Goal: Task Accomplishment & Management: Manage account settings

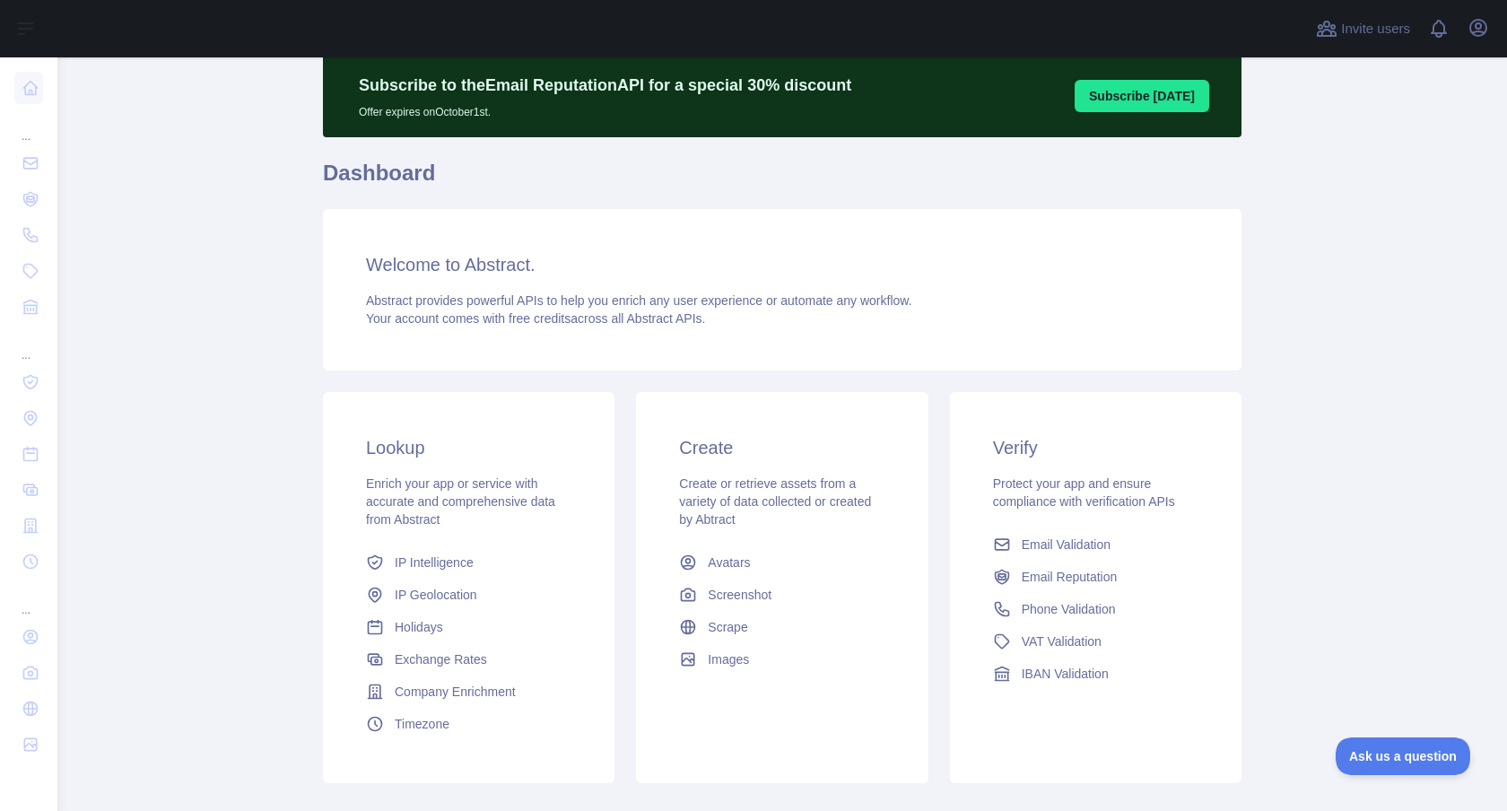
scroll to position [82, 0]
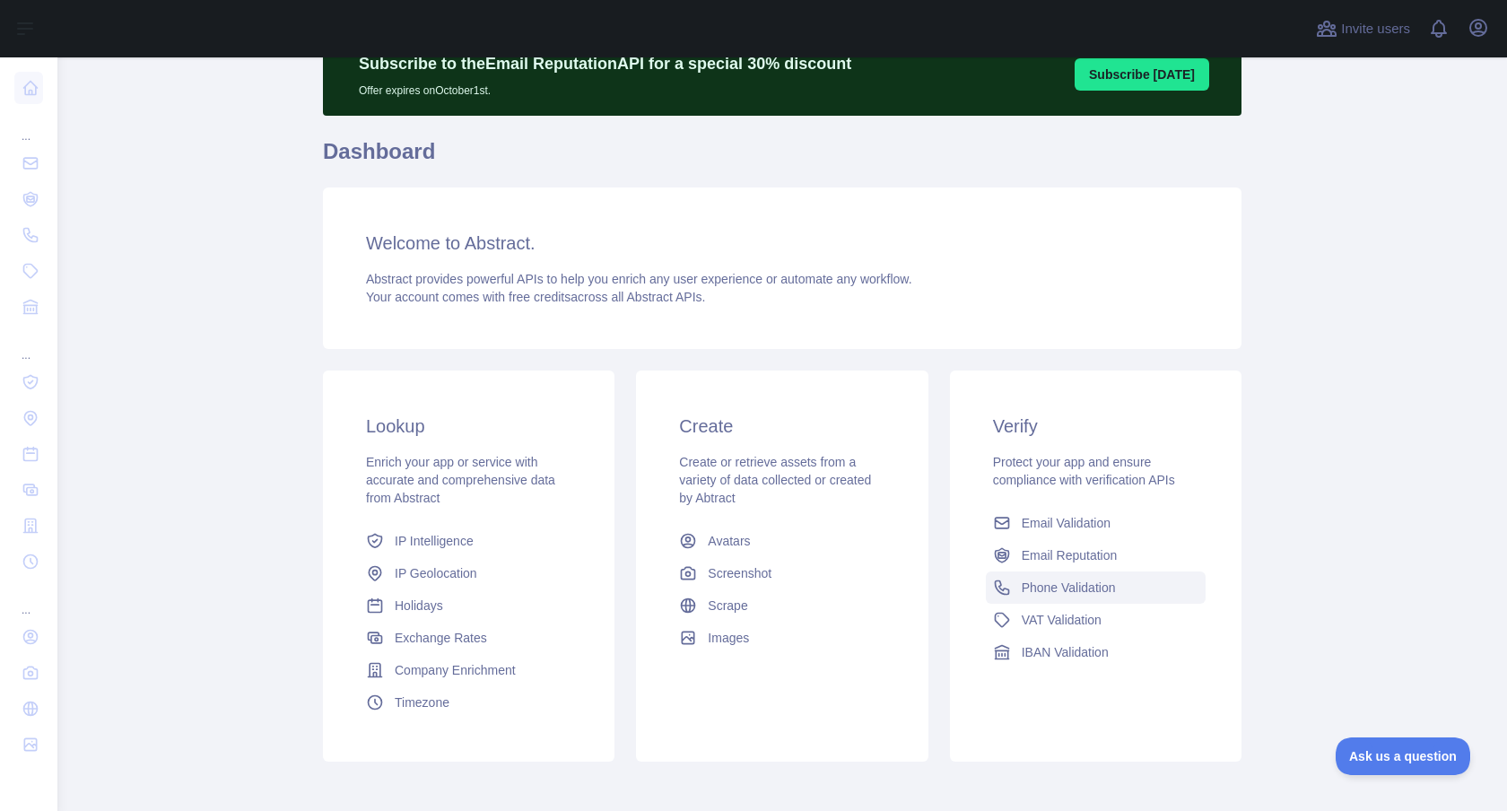
click at [1050, 599] on link "Phone Validation" at bounding box center [1096, 587] width 220 height 32
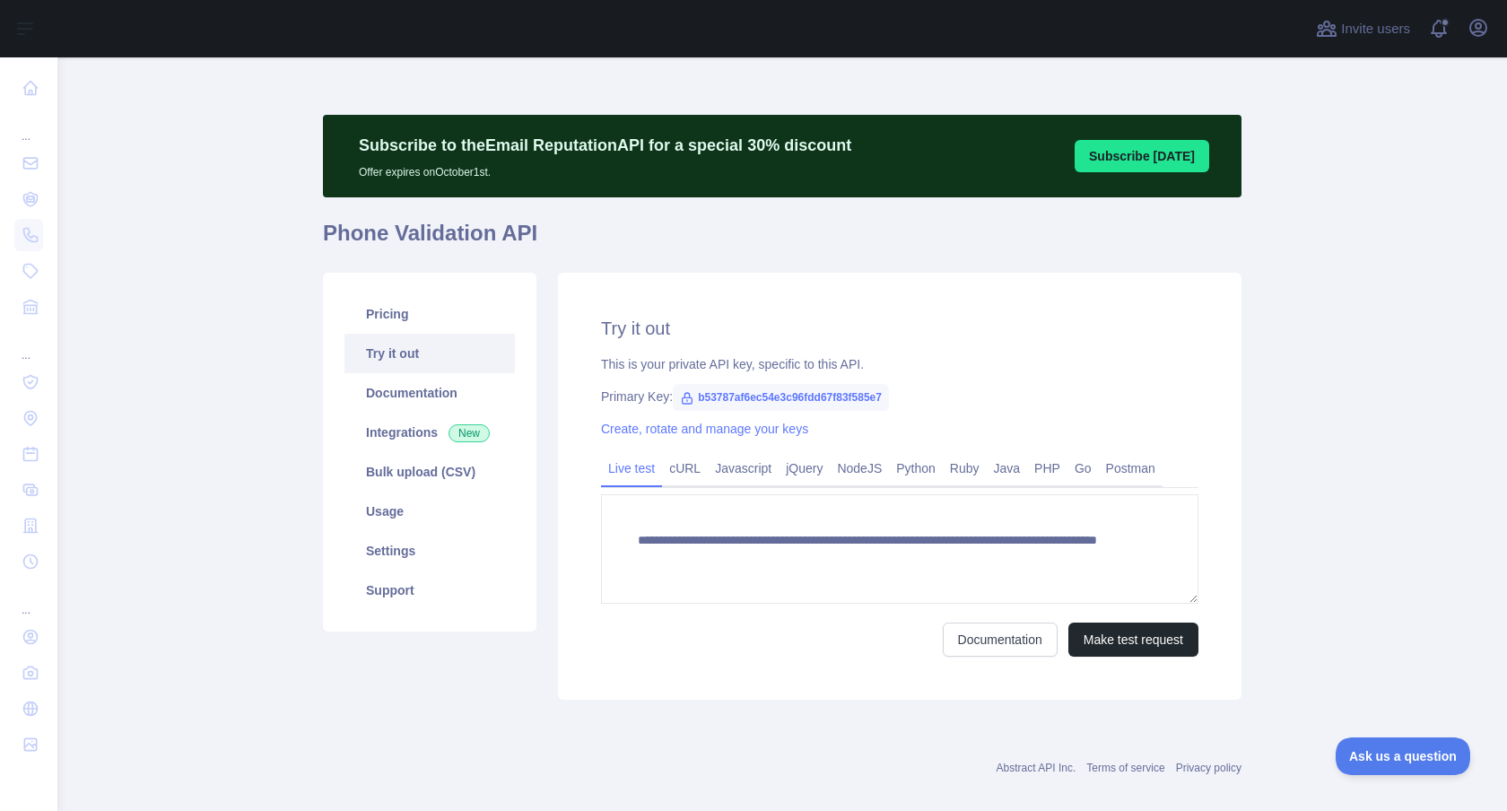
scroll to position [22, 0]
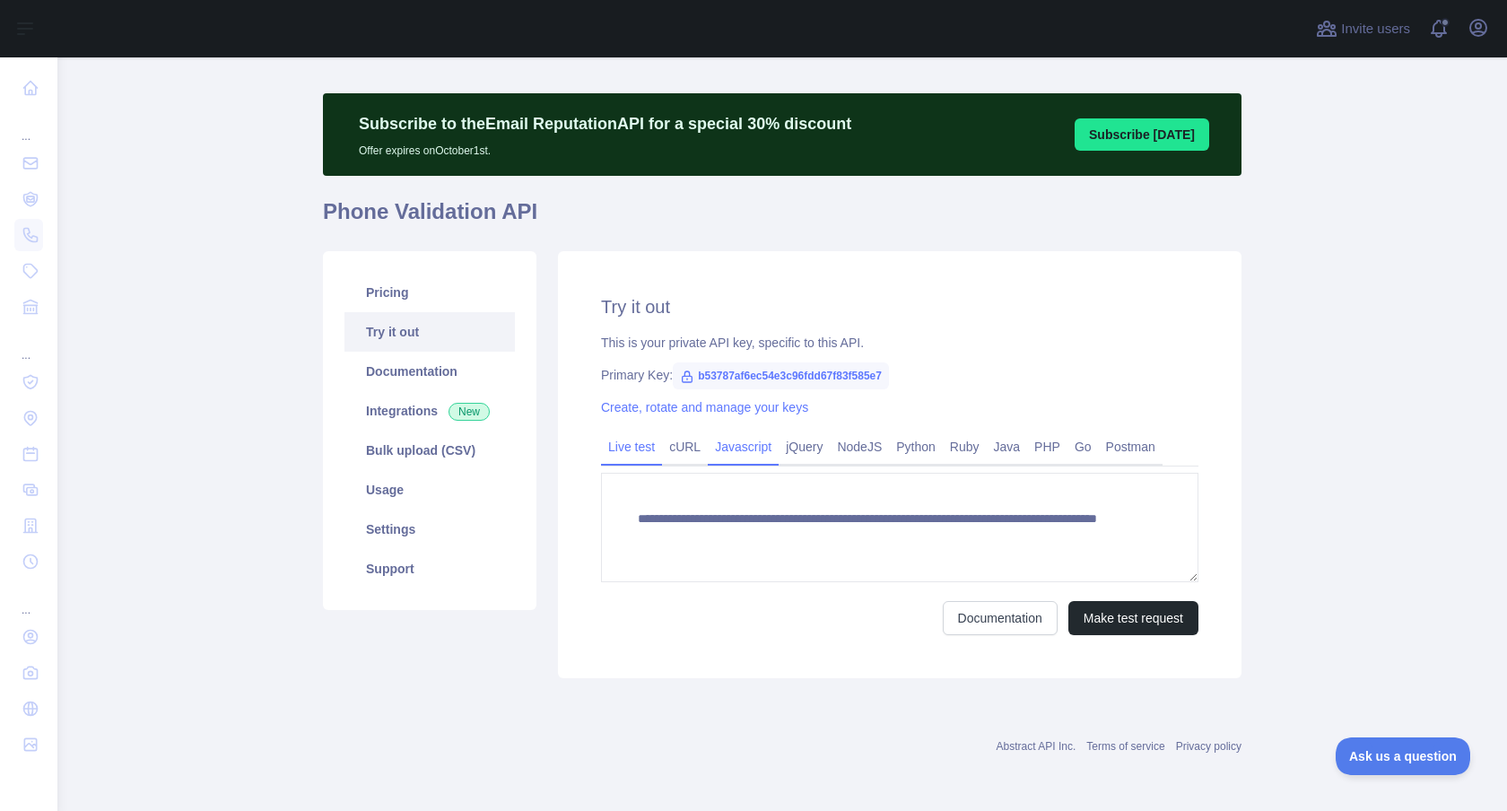
click at [728, 464] on div "Javascript" at bounding box center [743, 452] width 71 height 28
click at [737, 451] on link "Javascript" at bounding box center [743, 446] width 71 height 29
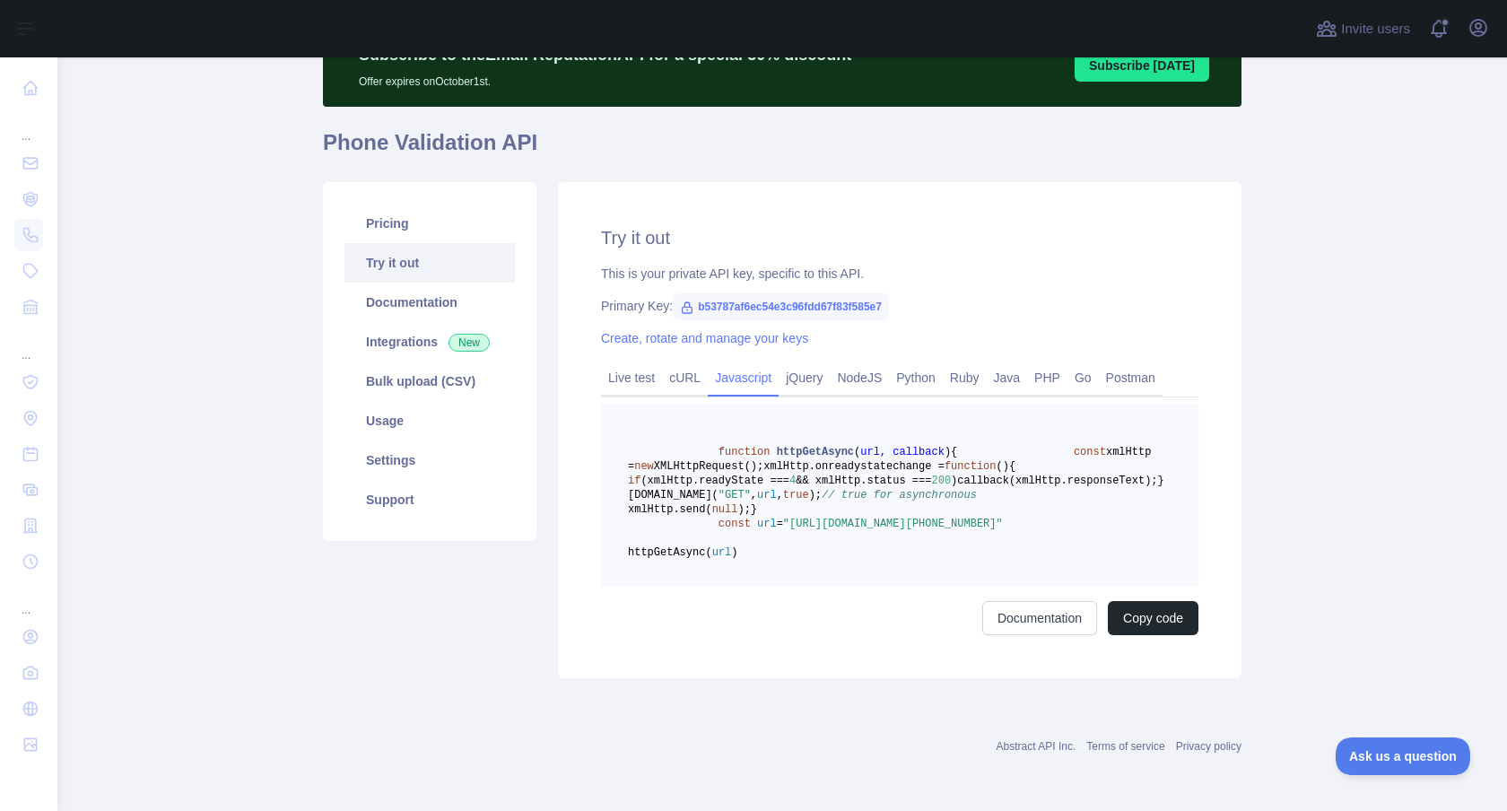
scroll to position [177, 0]
click at [816, 363] on link "jQuery" at bounding box center [804, 377] width 51 height 29
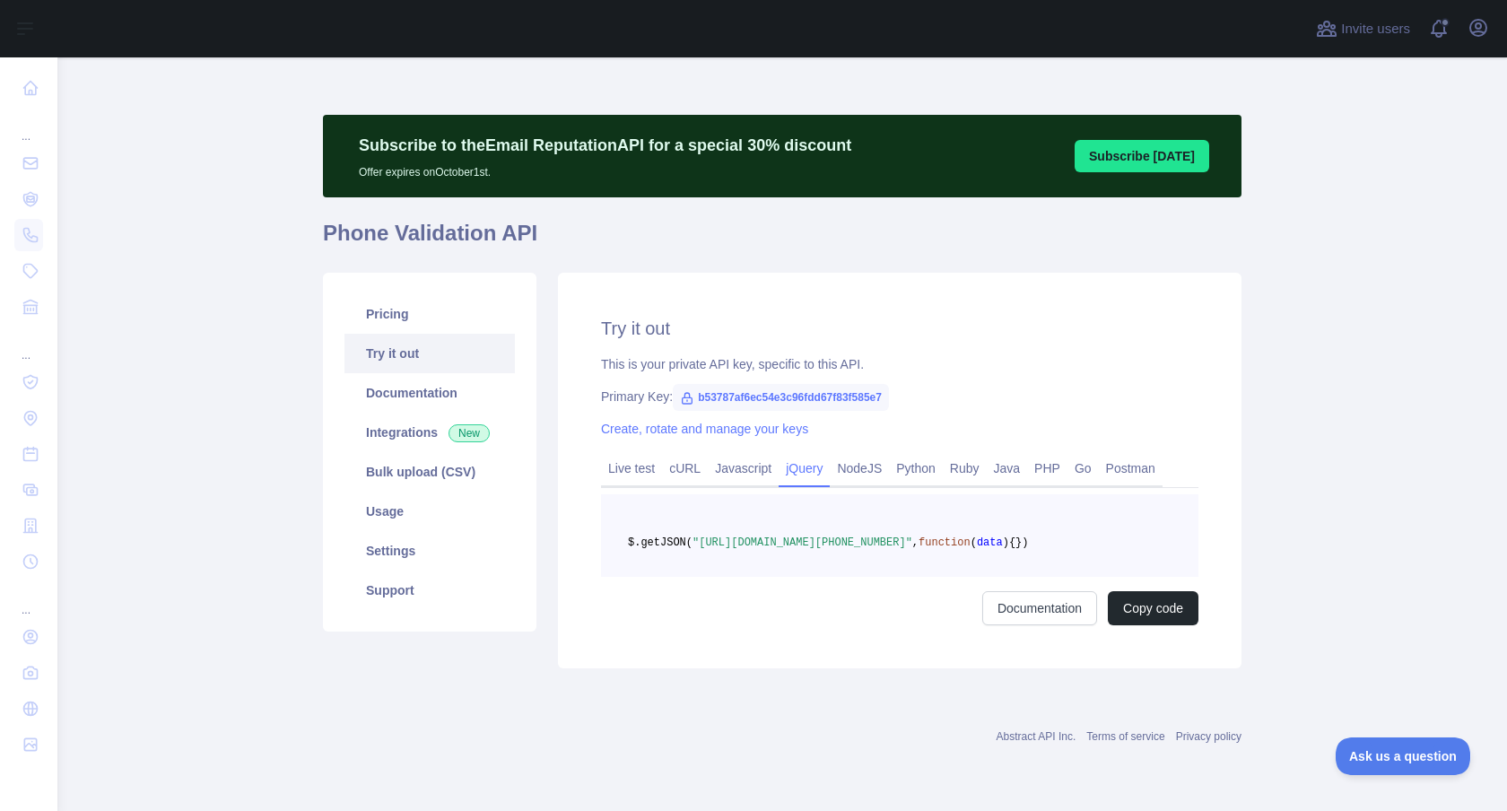
scroll to position [19, 0]
click at [651, 454] on link "Live test" at bounding box center [631, 468] width 61 height 29
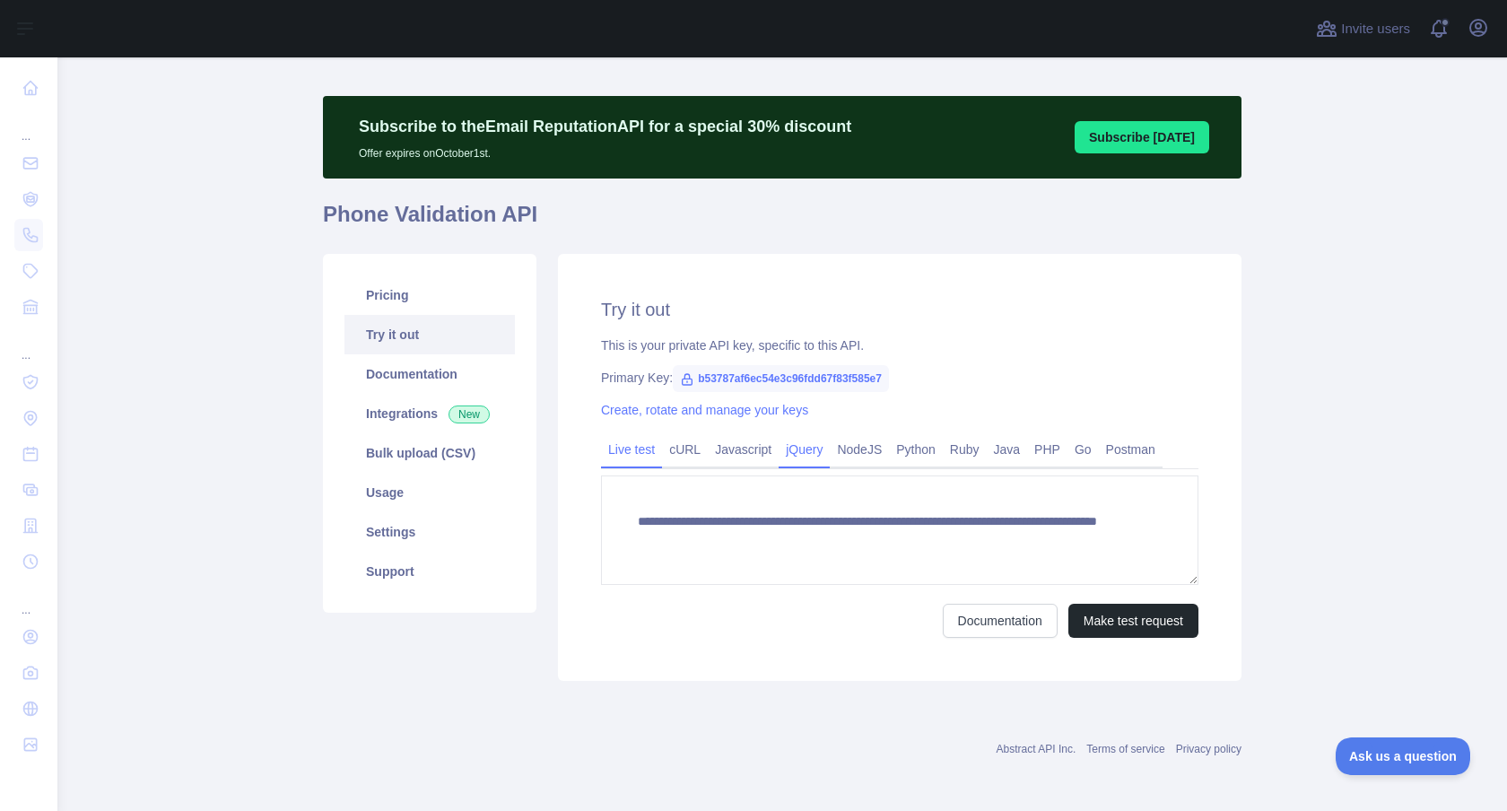
click at [813, 447] on link "jQuery" at bounding box center [804, 449] width 51 height 29
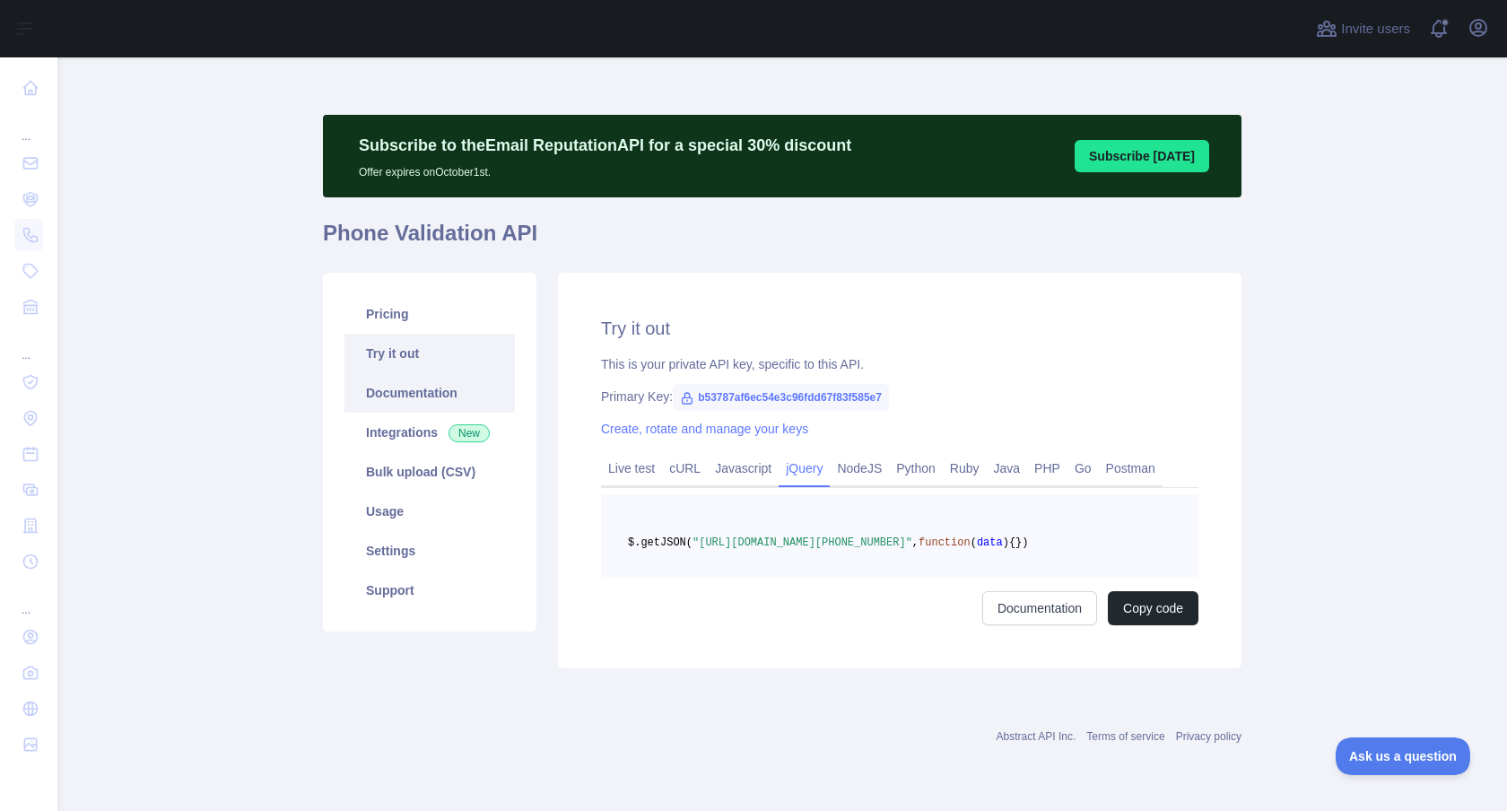
click at [469, 381] on link "Documentation" at bounding box center [429, 392] width 170 height 39
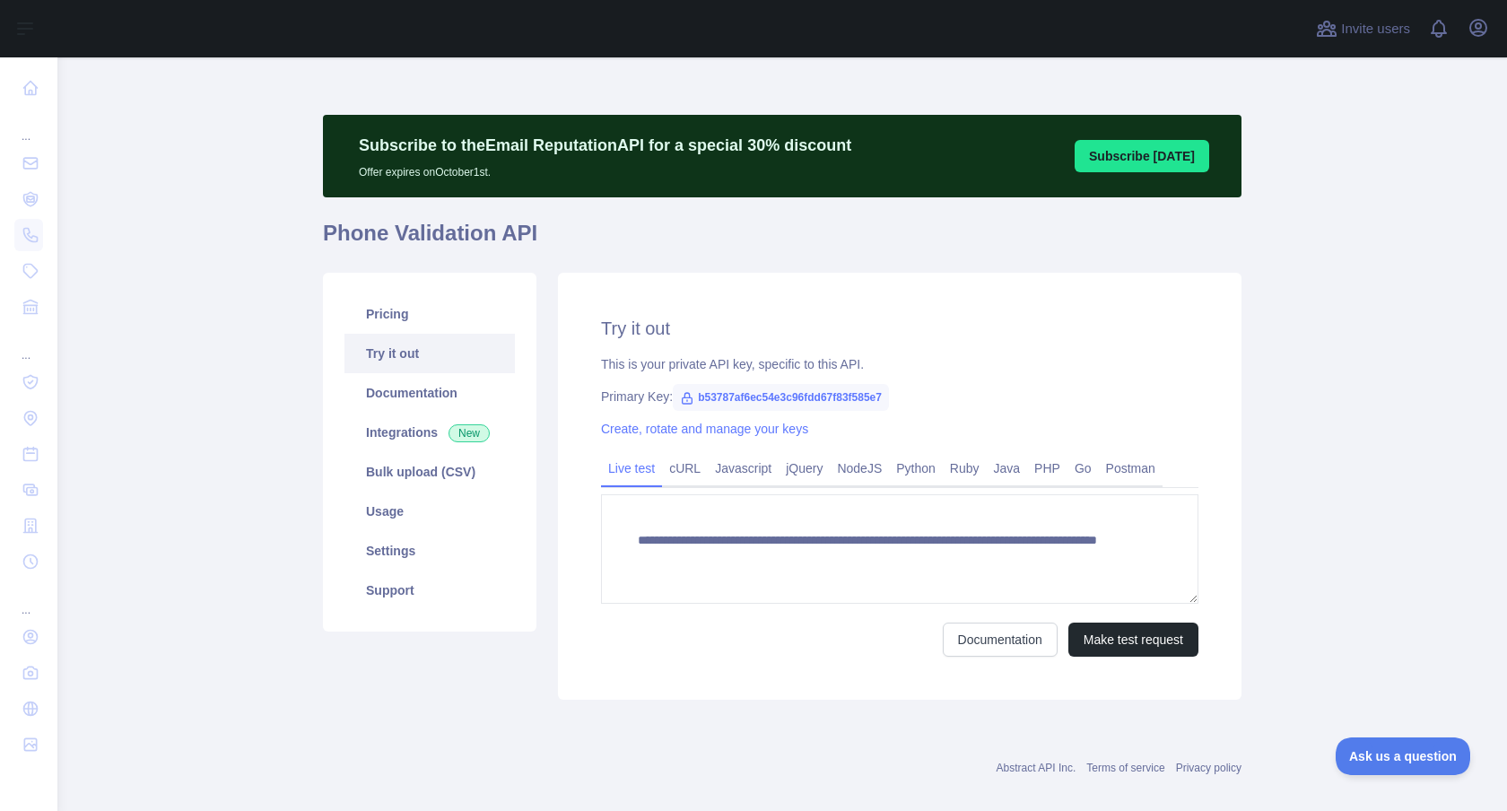
click at [773, 397] on span "b53787af6ec54e3c96fdd67f83f585e7" at bounding box center [781, 397] width 216 height 27
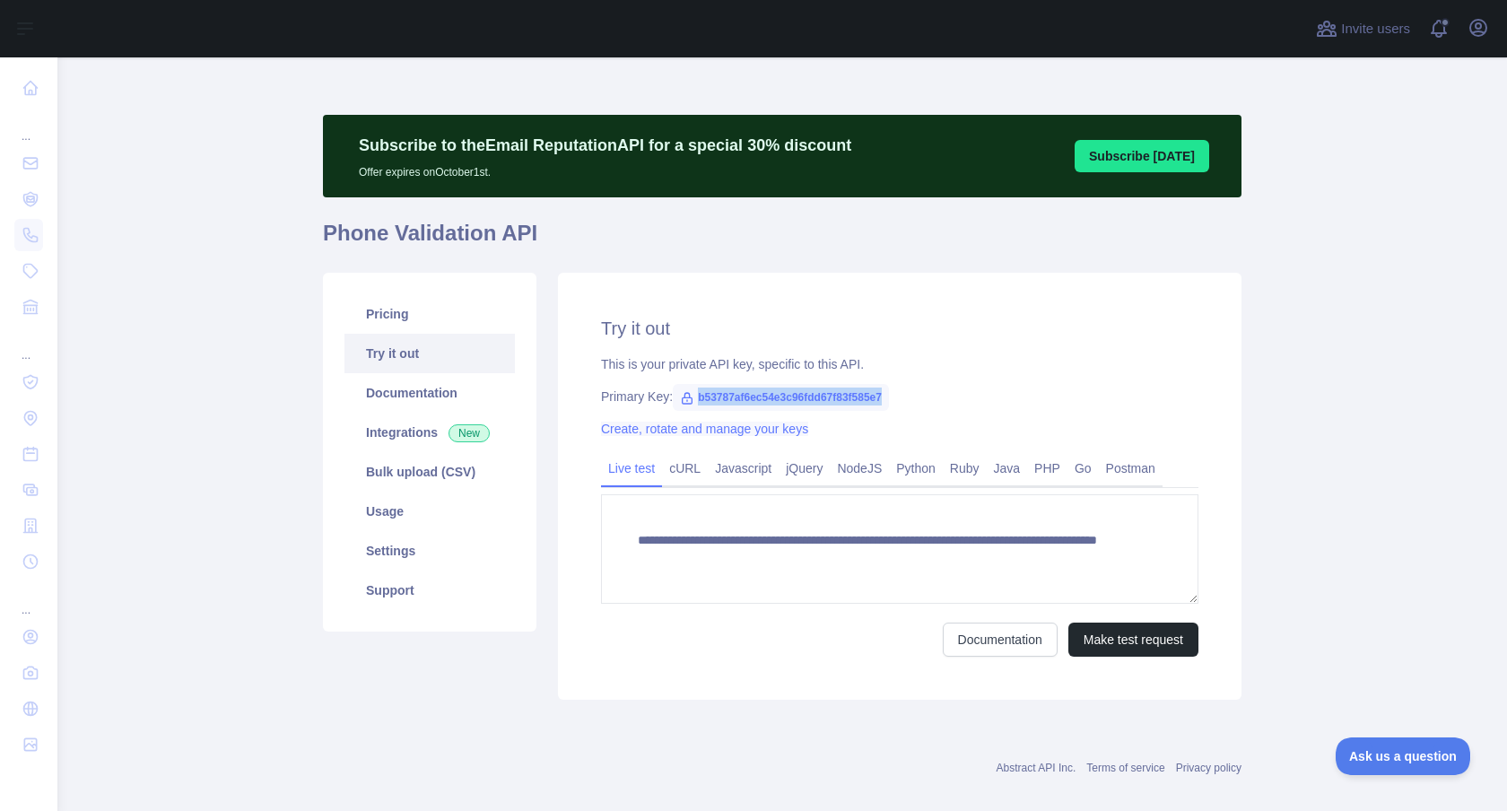
click at [767, 431] on link "Create, rotate and manage your keys" at bounding box center [704, 429] width 207 height 14
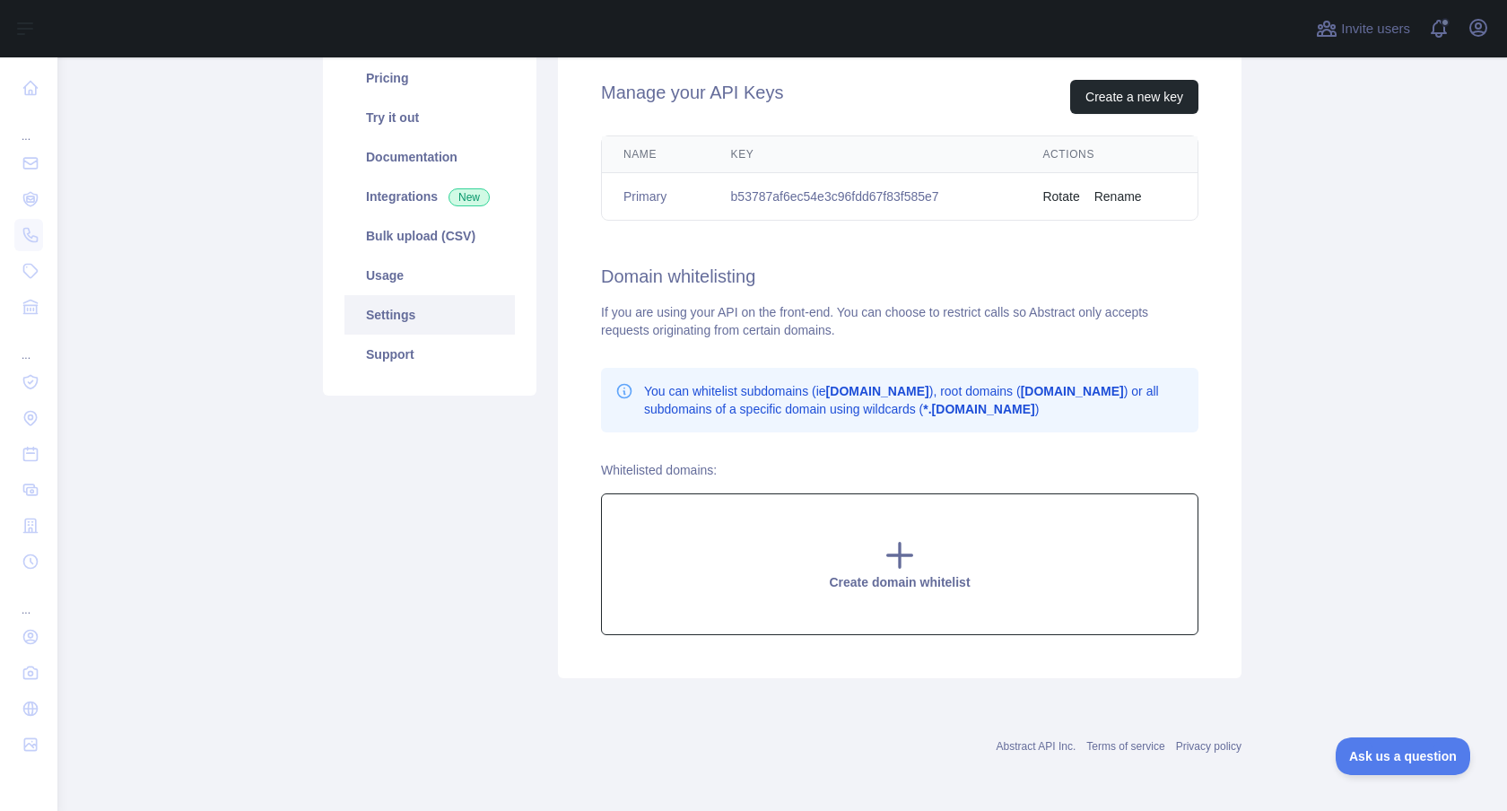
click at [888, 562] on icon at bounding box center [900, 555] width 36 height 36
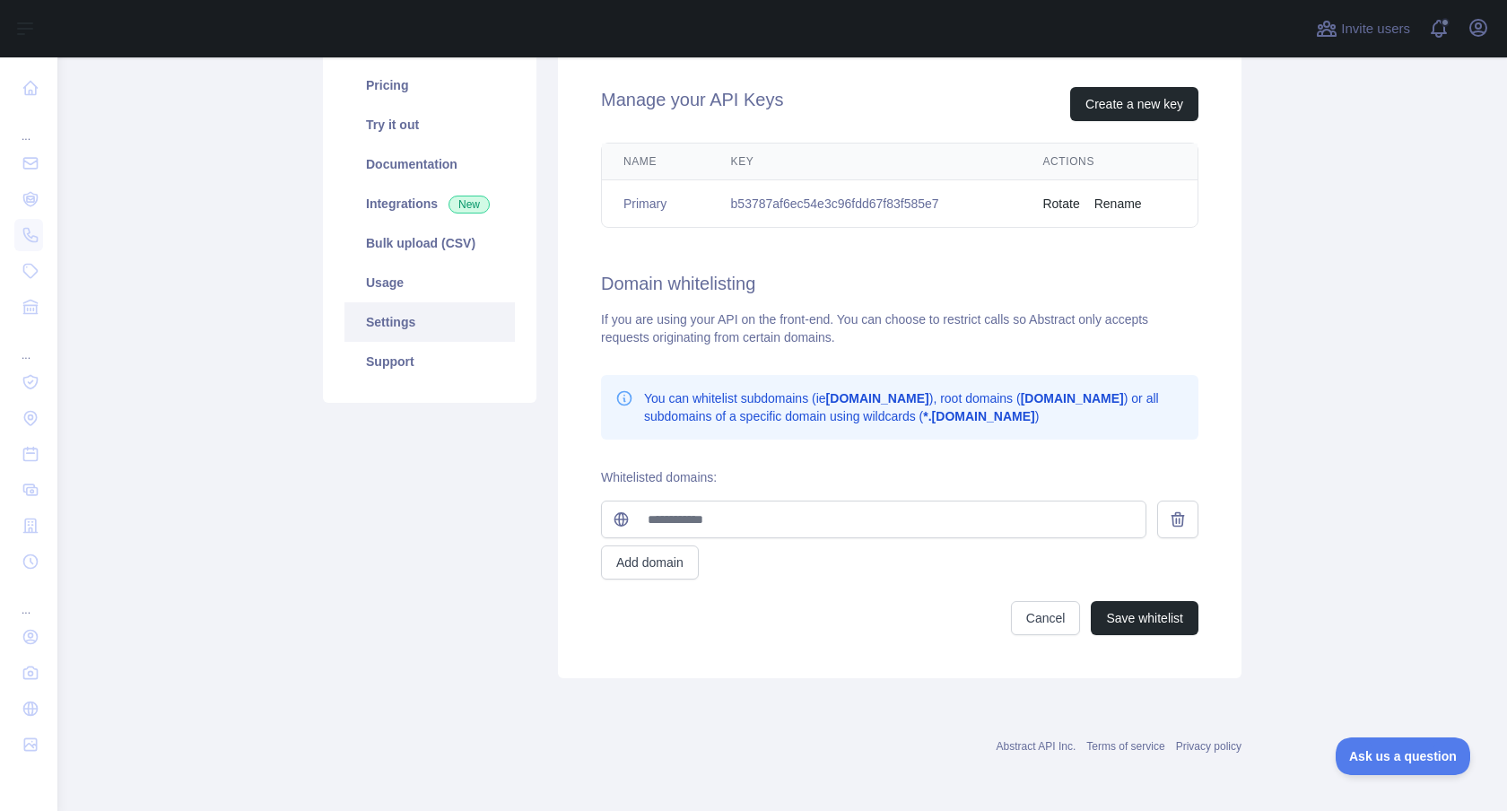
scroll to position [229, 0]
click at [849, 527] on input "text" at bounding box center [891, 519] width 509 height 36
paste input "**********"
click at [728, 515] on input "**********" at bounding box center [891, 519] width 509 height 36
type input "**********"
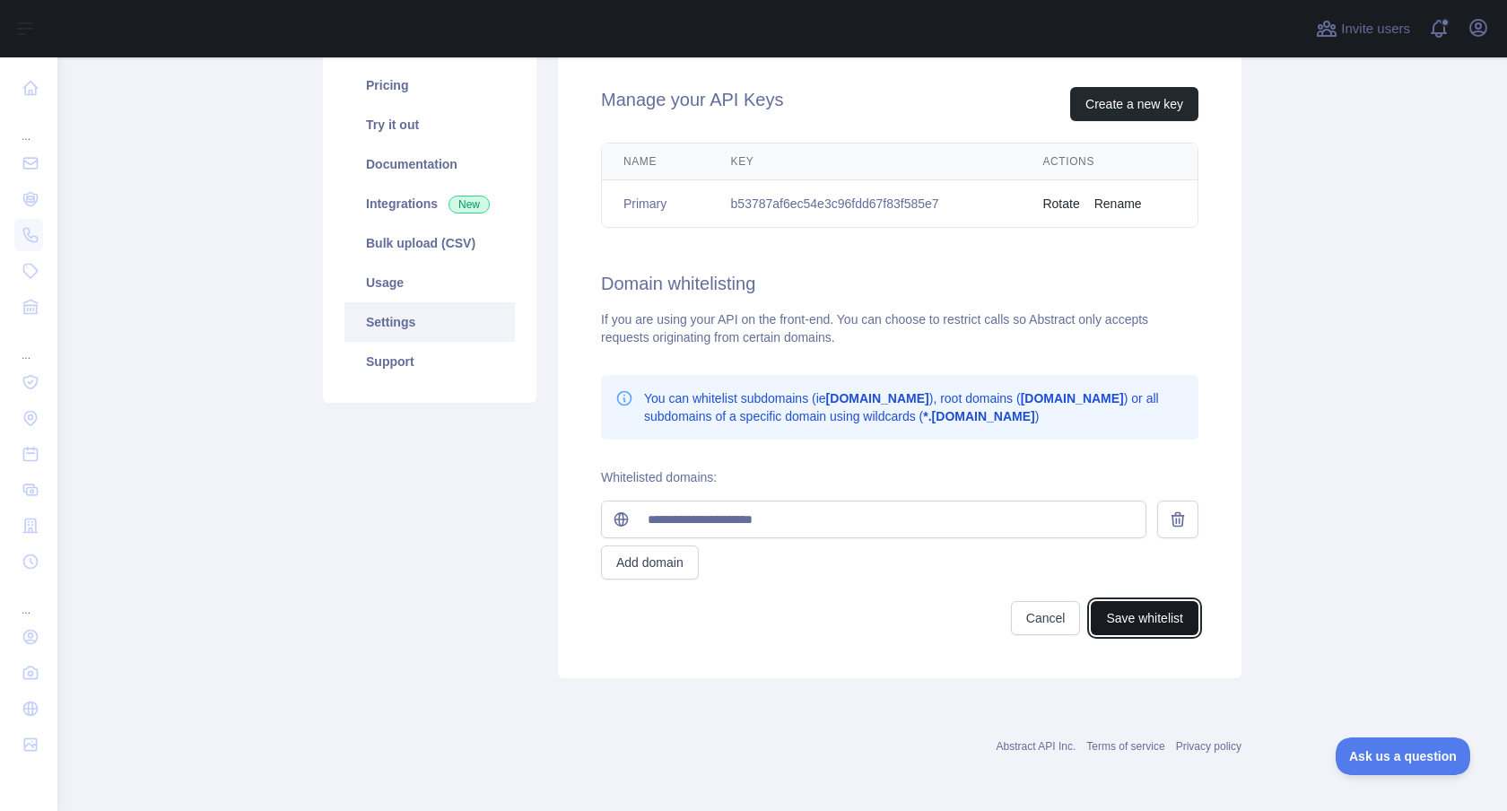
click at [1138, 623] on button "Save whitelist" at bounding box center [1145, 618] width 108 height 34
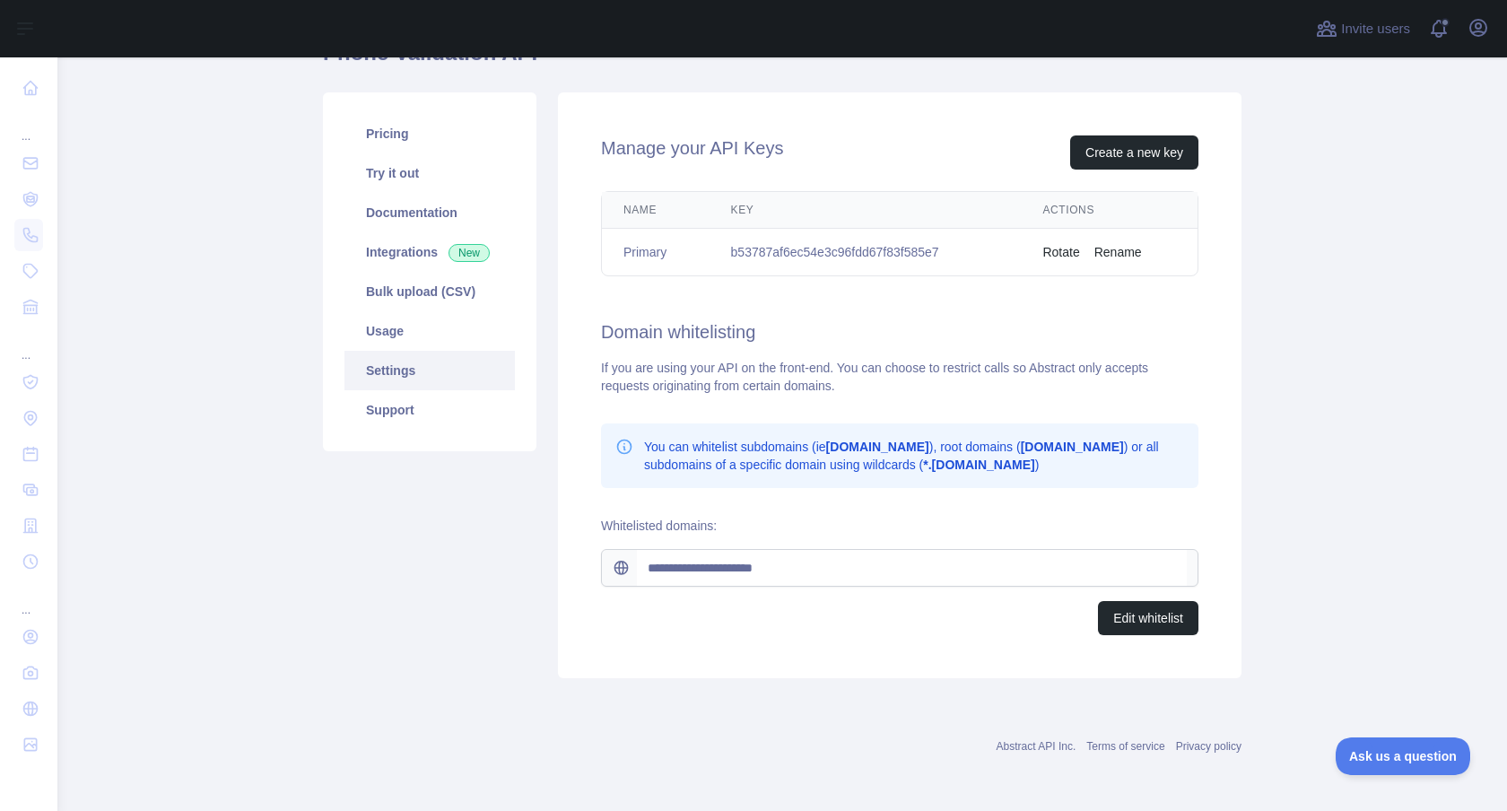
scroll to position [180, 0]
